Goal: Obtain resource: Download file/media

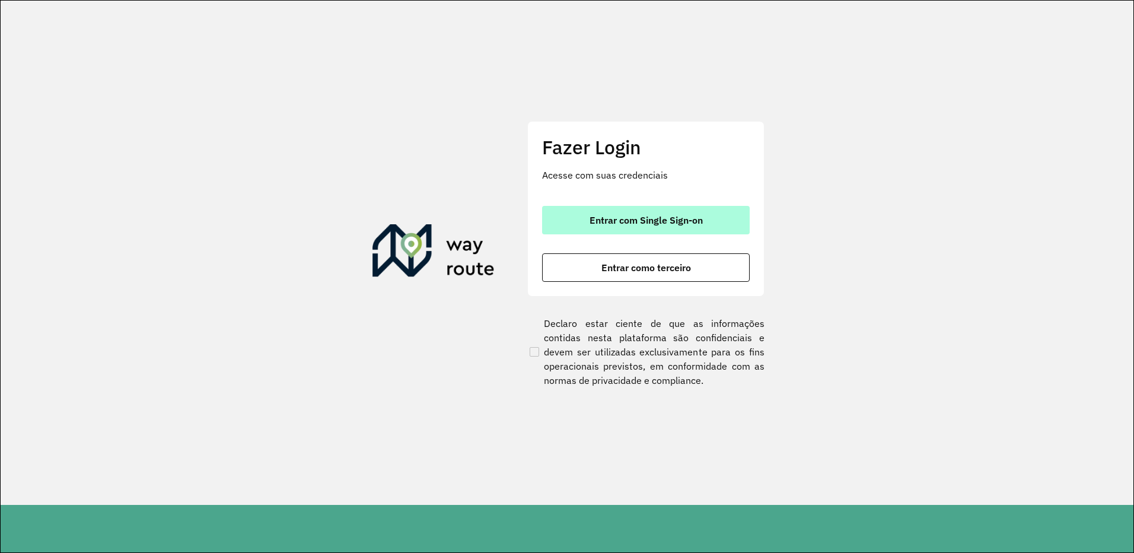
click at [628, 219] on span "Entrar com Single Sign-on" at bounding box center [645, 219] width 113 height 9
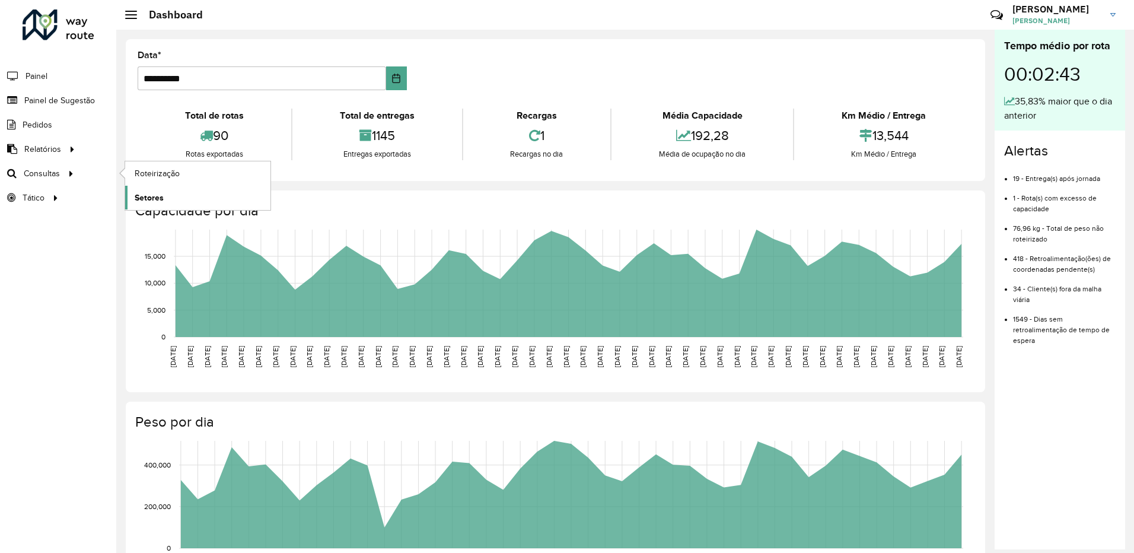
click at [143, 197] on span "Setores" at bounding box center [149, 197] width 29 height 12
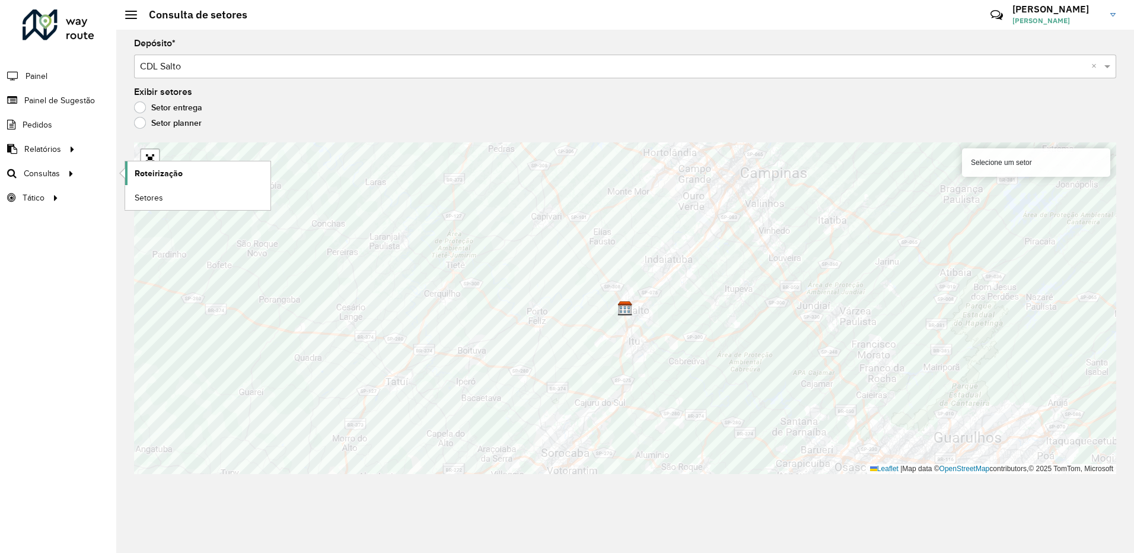
click at [138, 174] on span "Roteirização" at bounding box center [159, 173] width 48 height 12
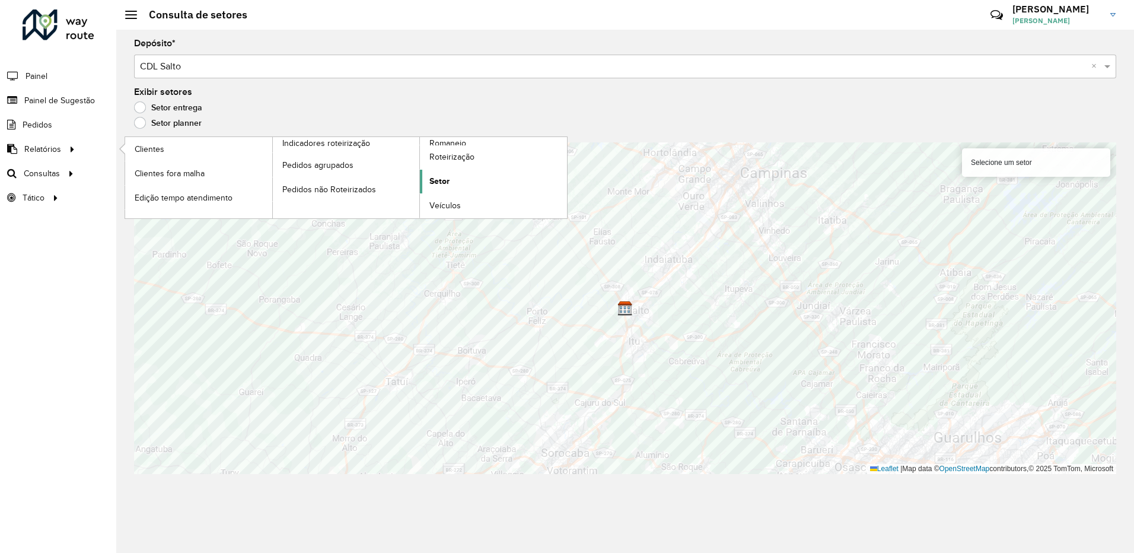
click at [446, 184] on span "Setor" at bounding box center [439, 181] width 20 height 12
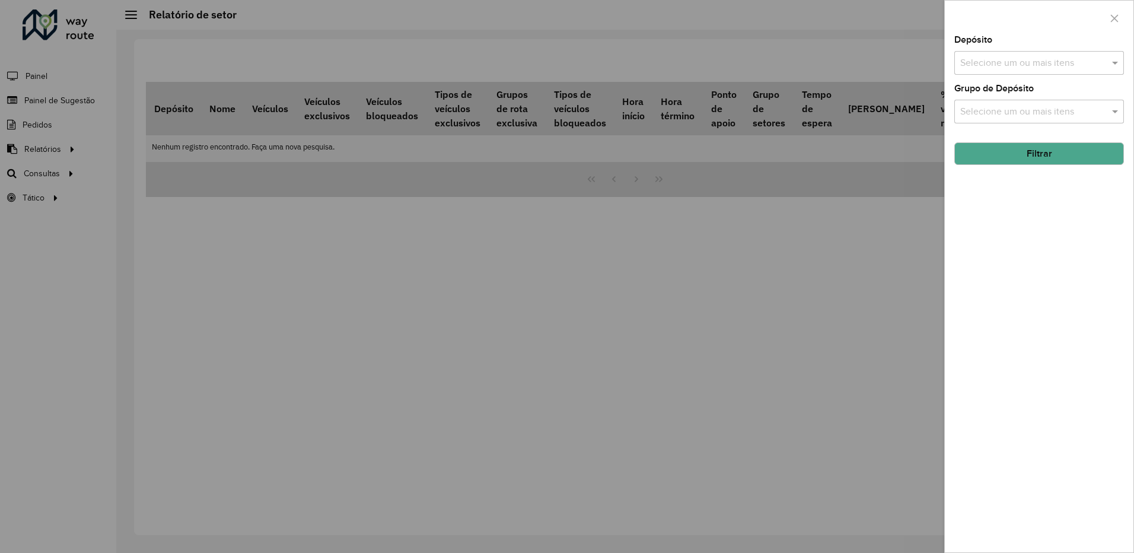
click at [991, 62] on input "text" at bounding box center [1033, 63] width 152 height 14
click at [992, 131] on div "CDL Salto" at bounding box center [1039, 122] width 168 height 20
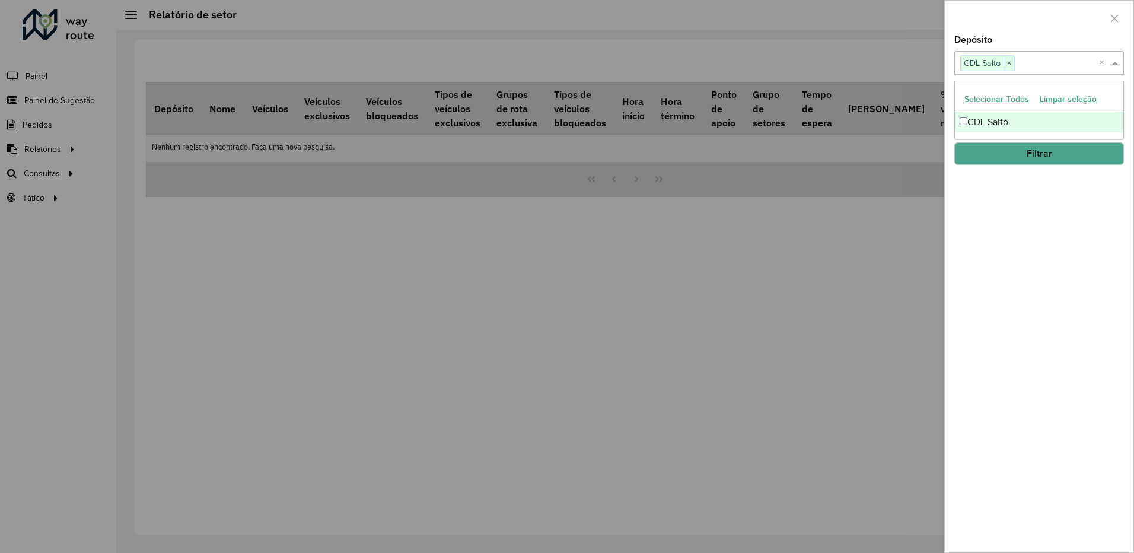
click at [1019, 178] on div "Depósito Selecione um ou mais itens CDL Salto × × Grupo de Depósito Selecione u…" at bounding box center [1038, 294] width 189 height 516
click at [1000, 126] on div "Depósito Selecione um ou mais itens CDL Salto × × Grupo de Depósito Selecione u…" at bounding box center [1038, 294] width 189 height 516
click at [1000, 109] on input "text" at bounding box center [1033, 112] width 152 height 14
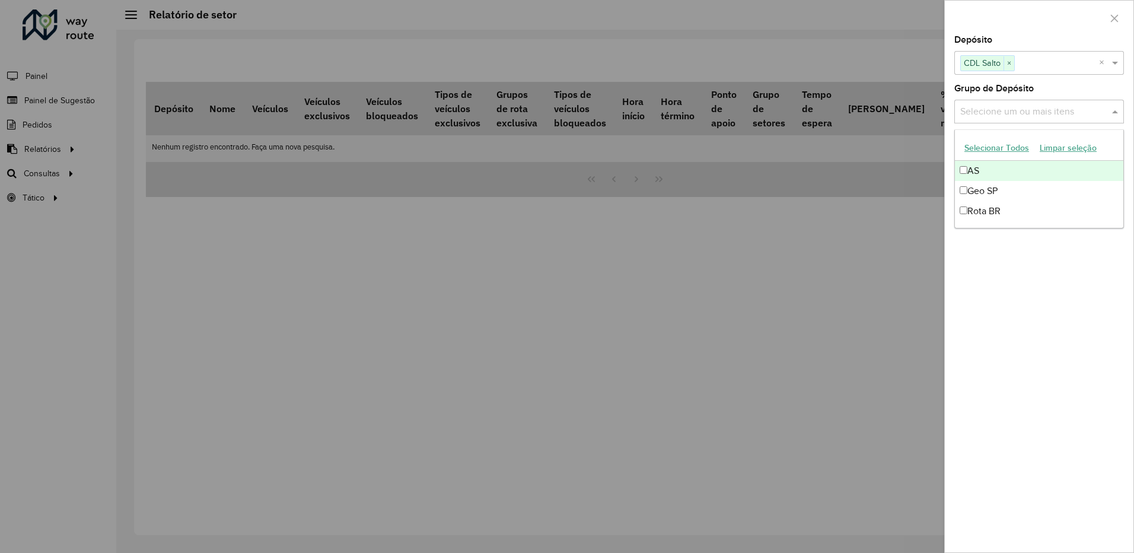
click at [974, 143] on button "Selecionar Todos" at bounding box center [996, 148] width 75 height 18
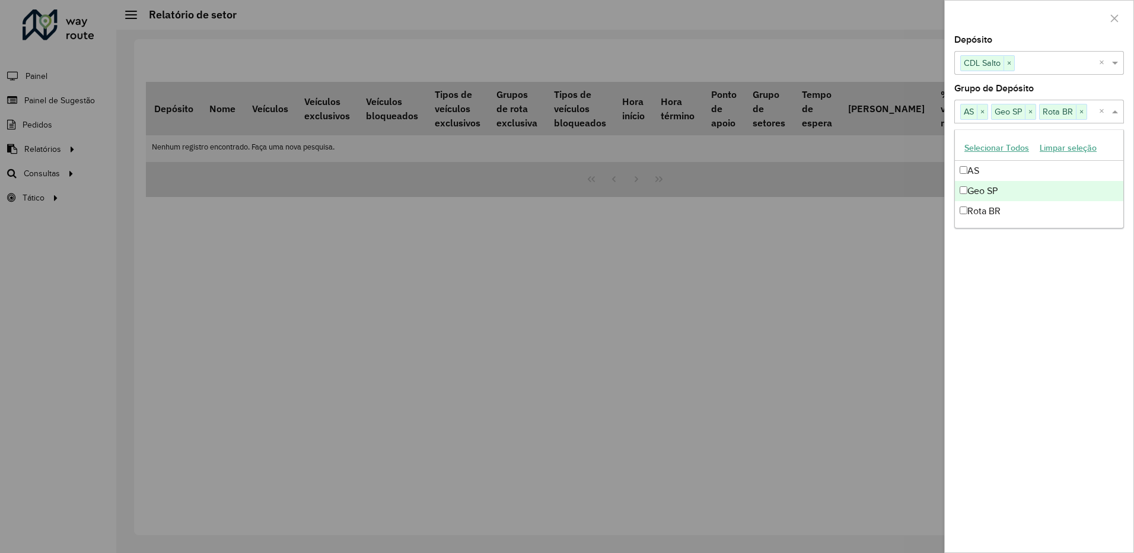
click at [1022, 275] on div "Depósito Selecione um ou mais itens CDL Salto × × Grupo de Depósito Selecione u…" at bounding box center [1038, 294] width 189 height 516
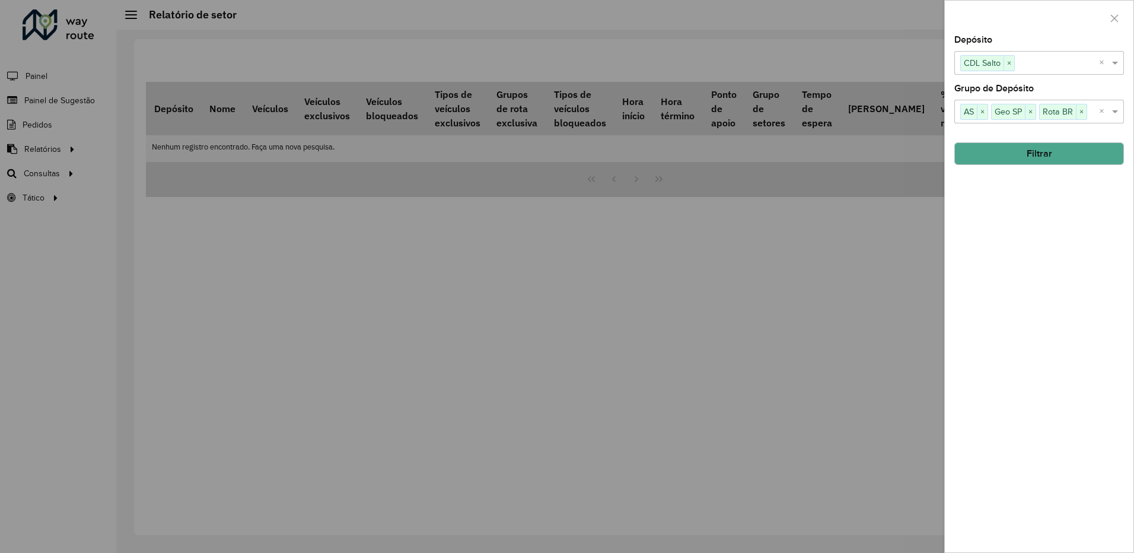
click at [1019, 149] on button "Filtrar" at bounding box center [1039, 153] width 170 height 23
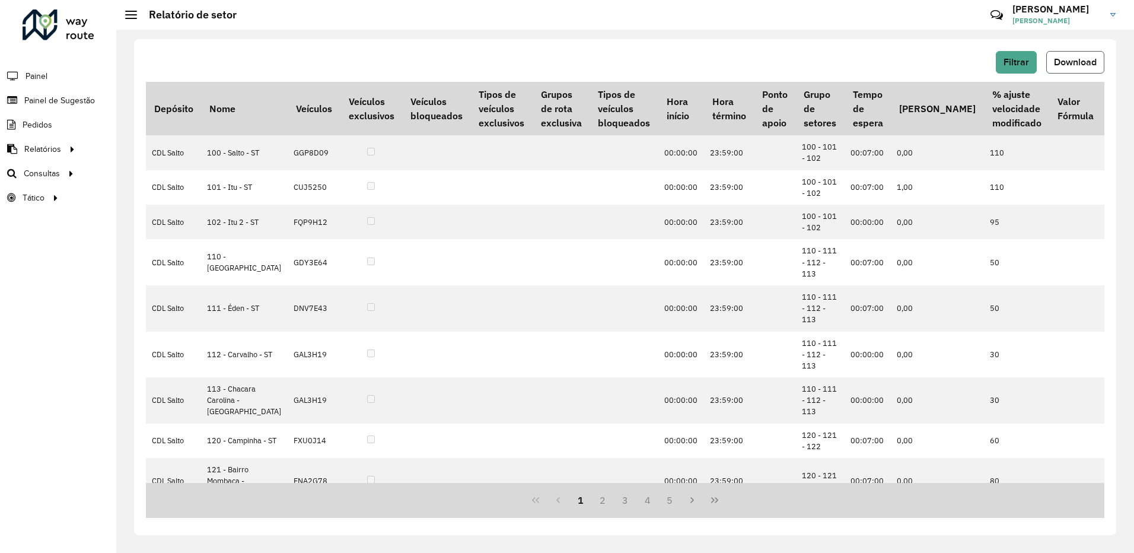
click at [1078, 63] on span "Download" at bounding box center [1075, 62] width 43 height 10
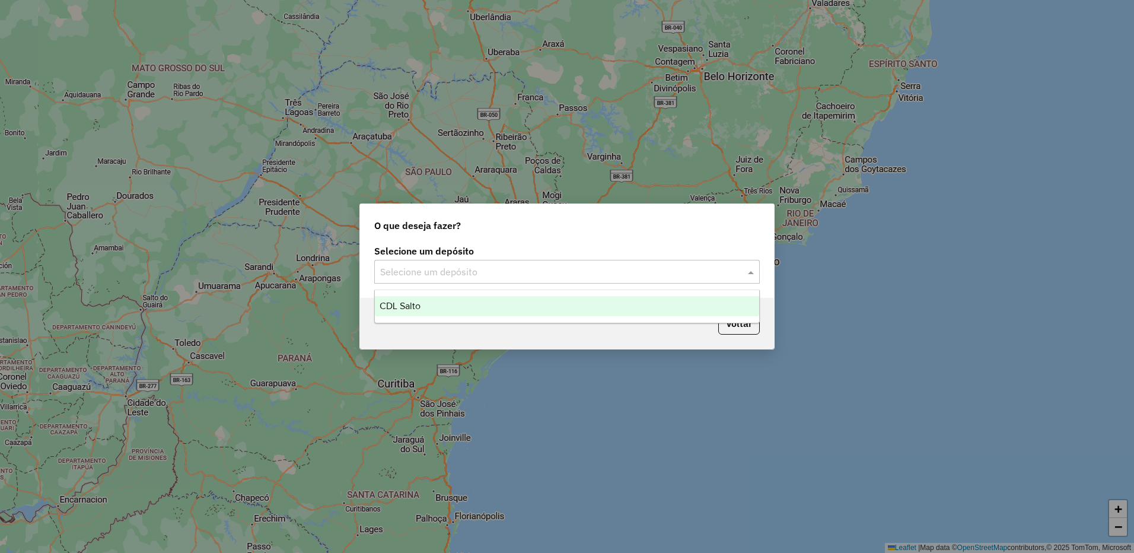
click at [454, 277] on input "text" at bounding box center [555, 272] width 350 height 14
click at [431, 302] on div "CDL Salto" at bounding box center [567, 306] width 384 height 20
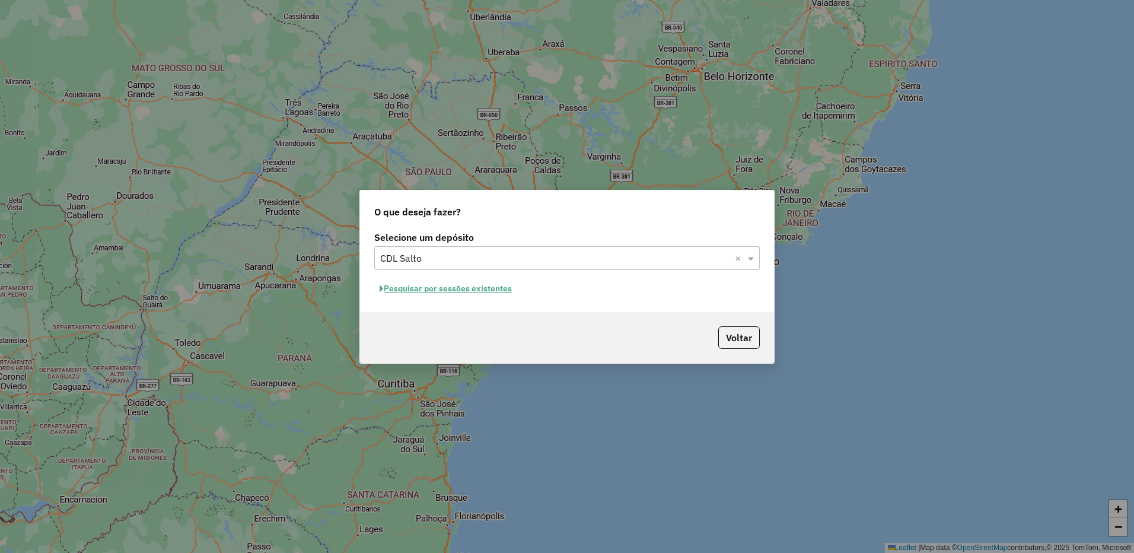
click at [454, 288] on button "Pesquisar por sessões existentes" at bounding box center [445, 288] width 143 height 18
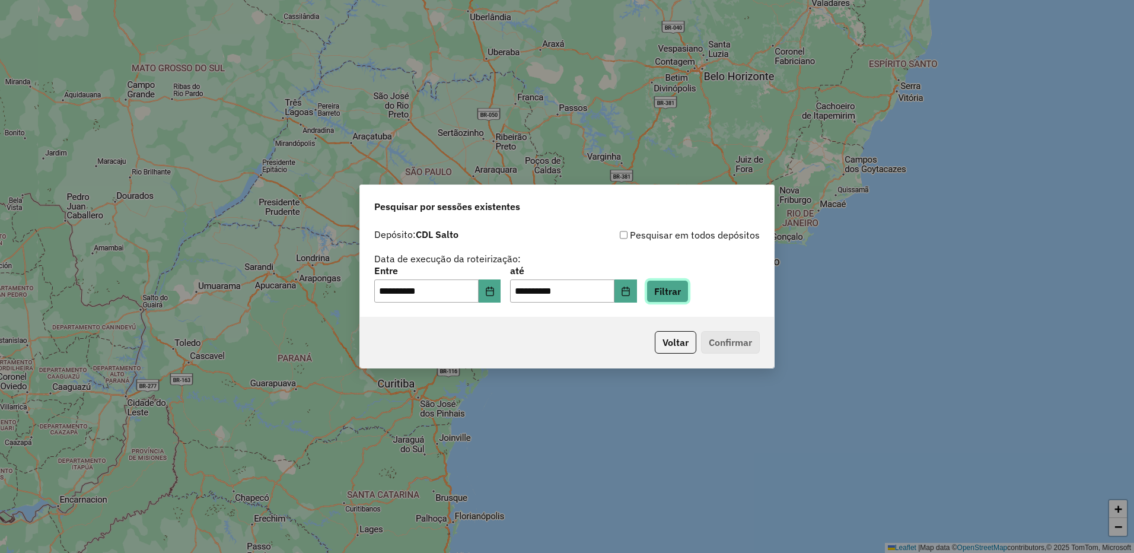
click at [684, 287] on button "Filtrar" at bounding box center [667, 291] width 42 height 23
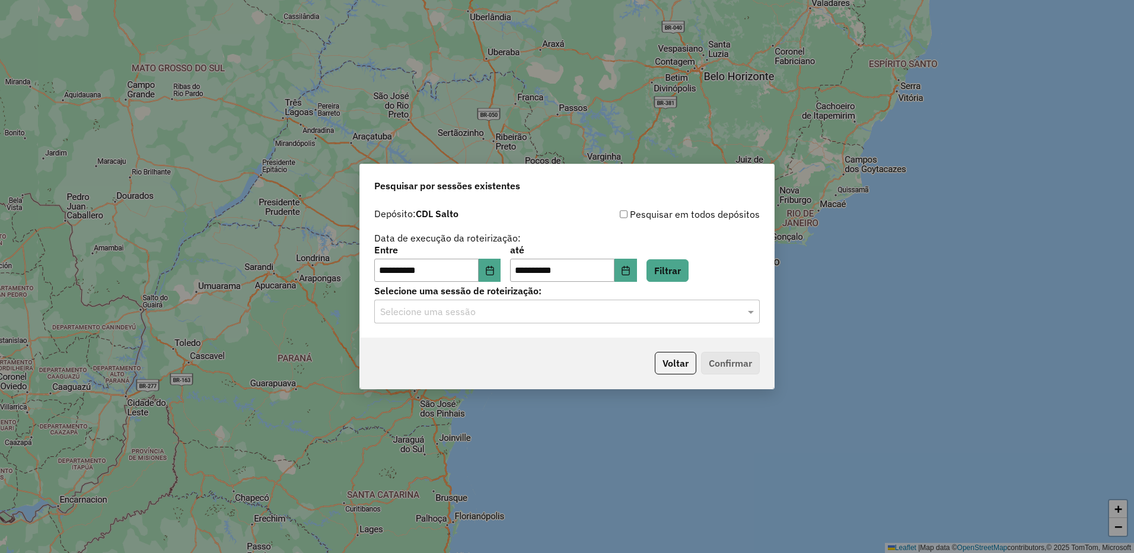
click at [471, 324] on div "**********" at bounding box center [567, 270] width 414 height 136
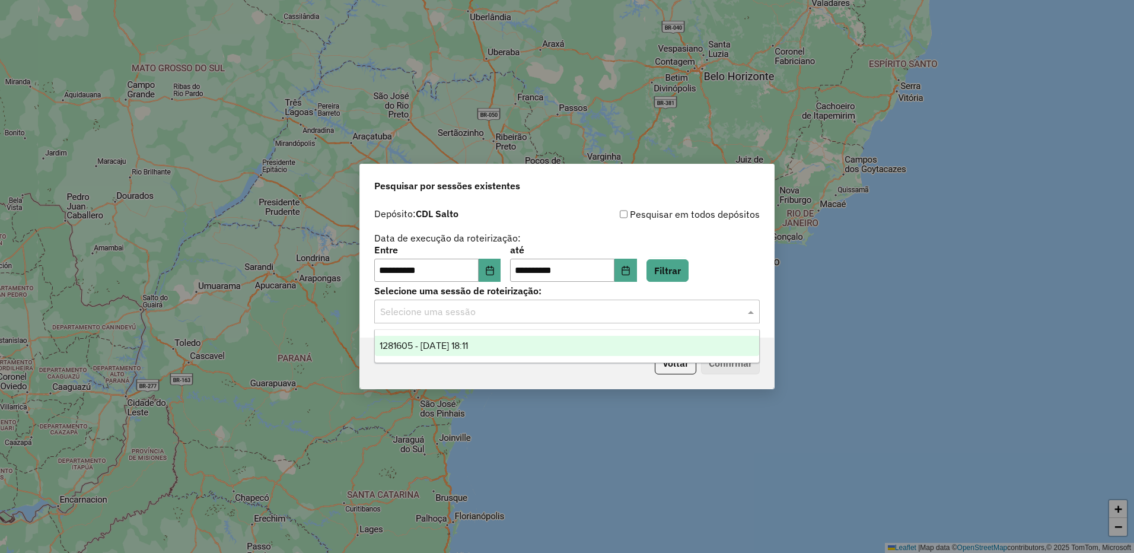
click at [474, 311] on input "text" at bounding box center [555, 312] width 350 height 14
